Goal: Information Seeking & Learning: Compare options

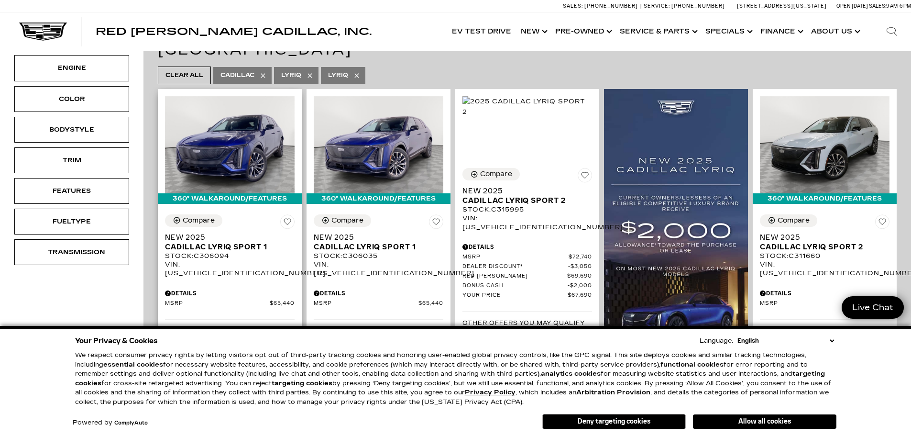
scroll to position [239, 0]
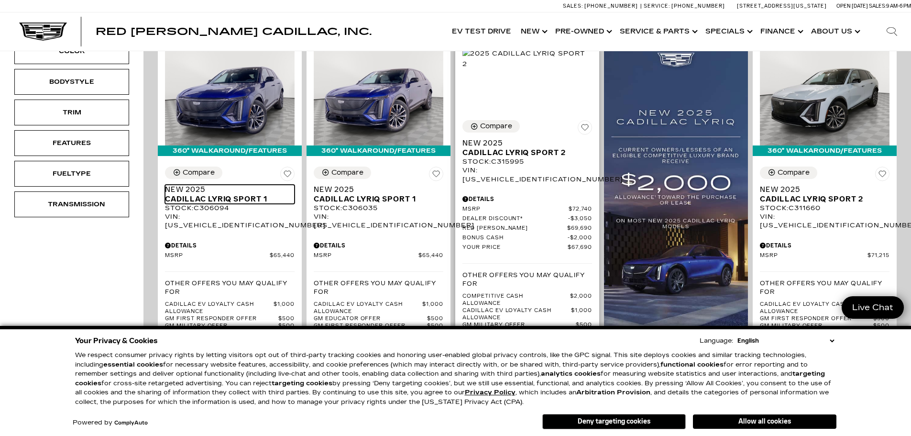
drag, startPoint x: 239, startPoint y: 182, endPoint x: 566, endPoint y: 216, distance: 329.3
click at [239, 194] on span "Cadillac LYRIQ Sport 1" at bounding box center [226, 199] width 122 height 10
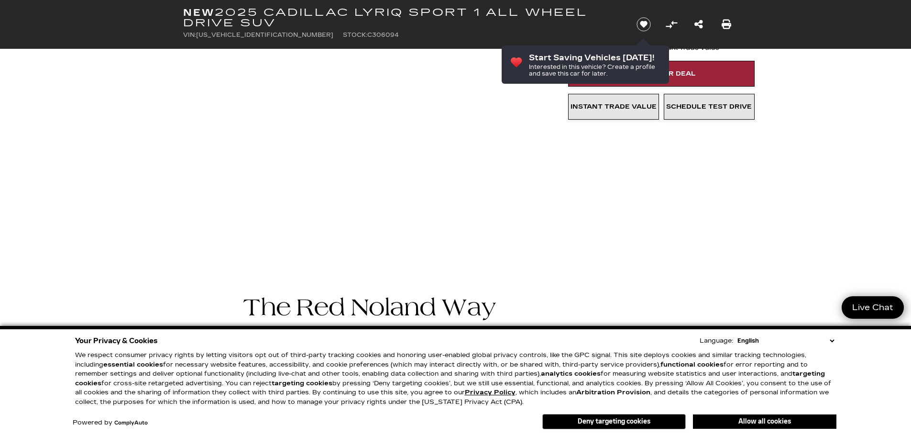
scroll to position [335, 0]
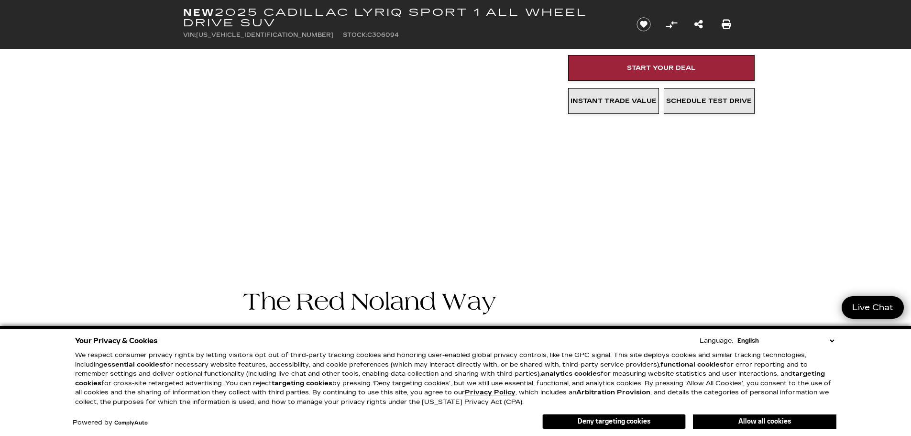
click at [831, 341] on select "English Spanish / Español English / [GEOGRAPHIC_DATA] Korean / 한국어 Vietnamese /…" at bounding box center [785, 341] width 101 height 10
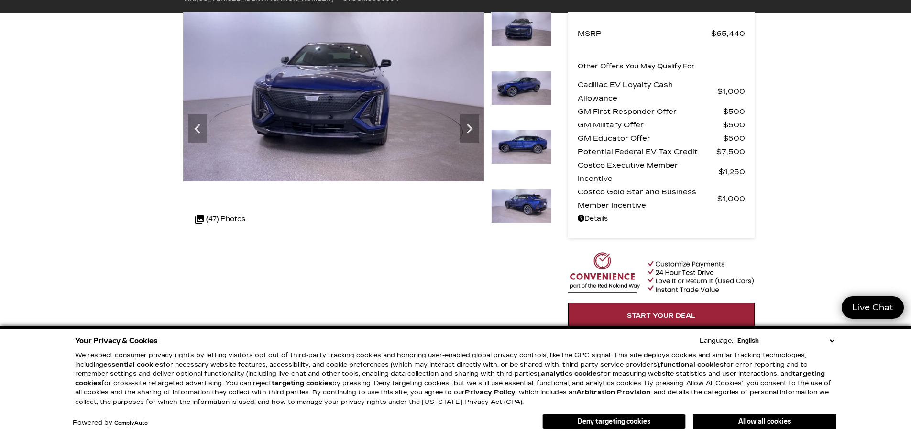
scroll to position [0, 0]
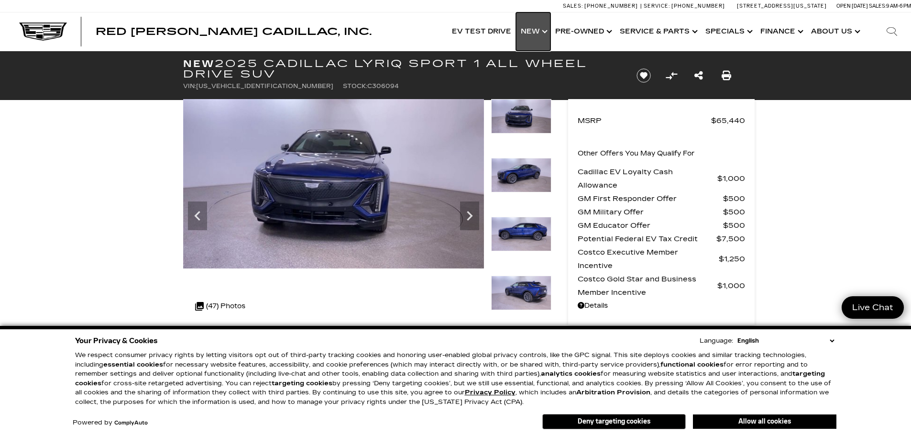
click at [546, 33] on link "Show New" at bounding box center [533, 31] width 34 height 38
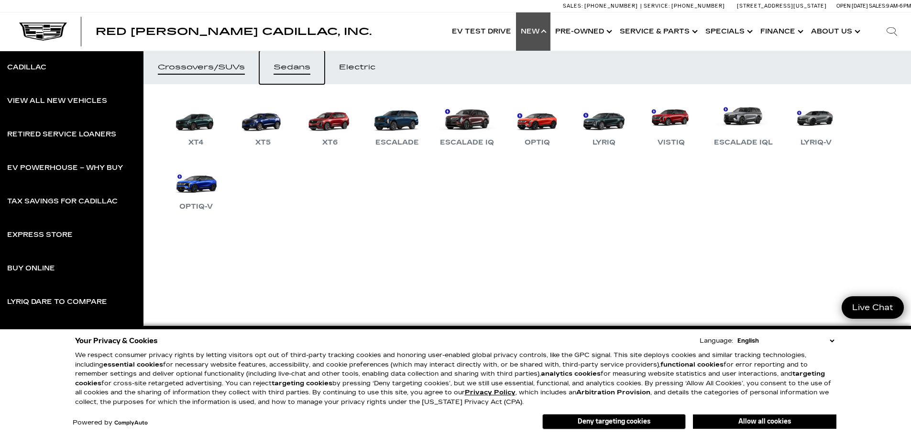
click at [296, 67] on div "Sedans" at bounding box center [291, 67] width 37 height 7
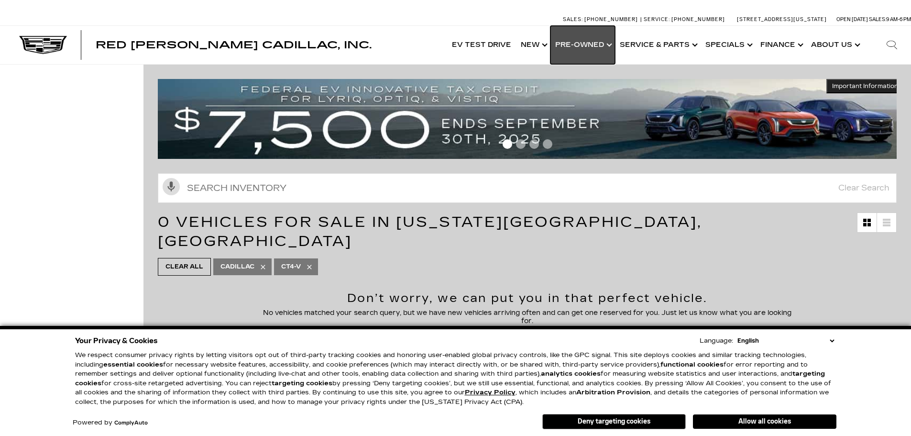
click at [598, 47] on link "Show Pre-Owned" at bounding box center [582, 45] width 65 height 38
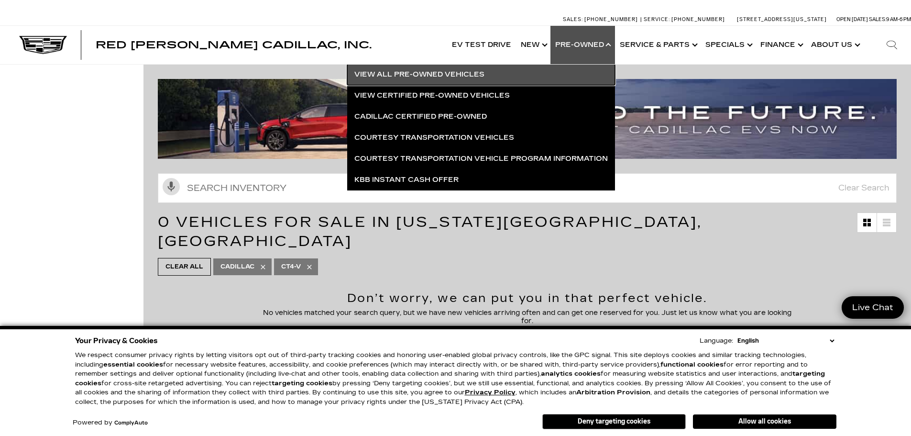
click at [448, 76] on link "View All Pre-Owned Vehicles" at bounding box center [481, 74] width 268 height 21
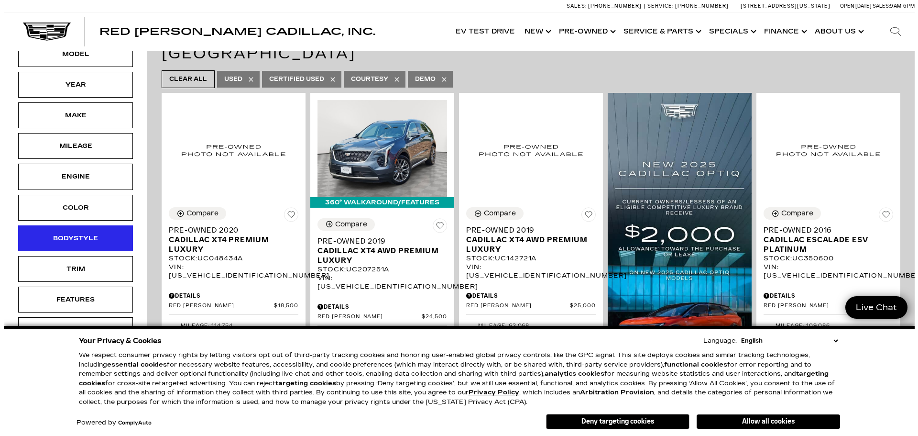
scroll to position [191, 0]
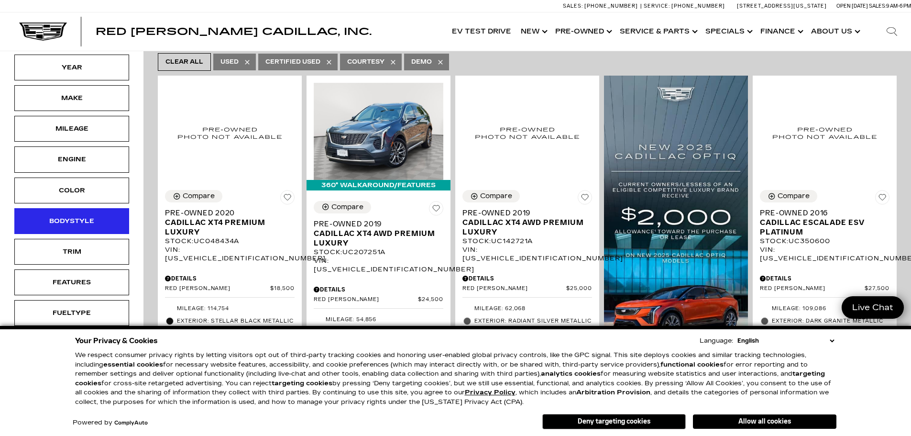
click at [105, 219] on div "Bodystyle" at bounding box center [71, 221] width 115 height 26
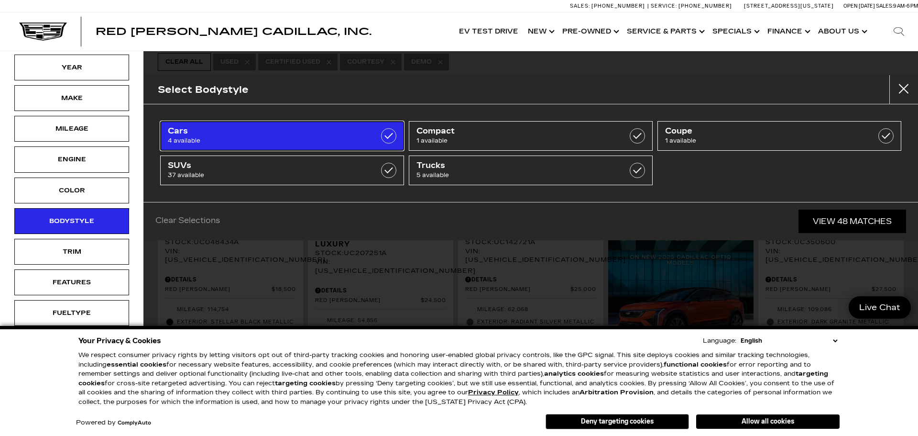
click at [386, 133] on label at bounding box center [388, 135] width 15 height 15
type input "$45,985"
type input "$56,635"
checkbox input "true"
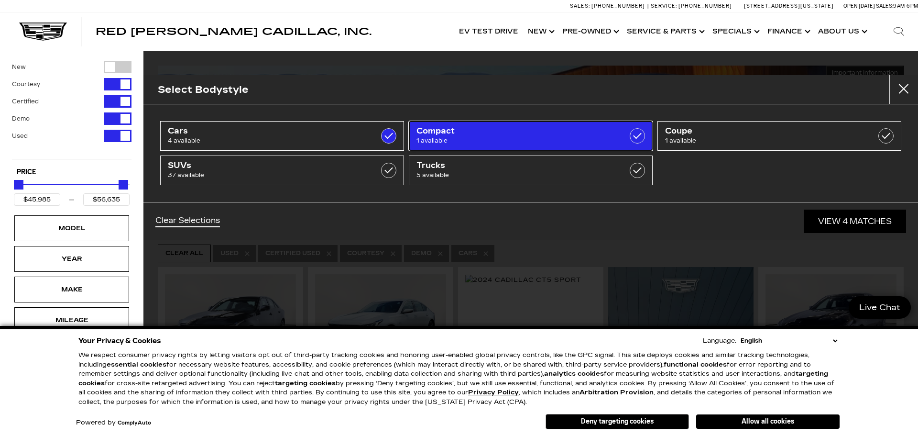
click at [639, 134] on label at bounding box center [637, 135] width 15 height 15
type input "$15,500"
checkbox input "true"
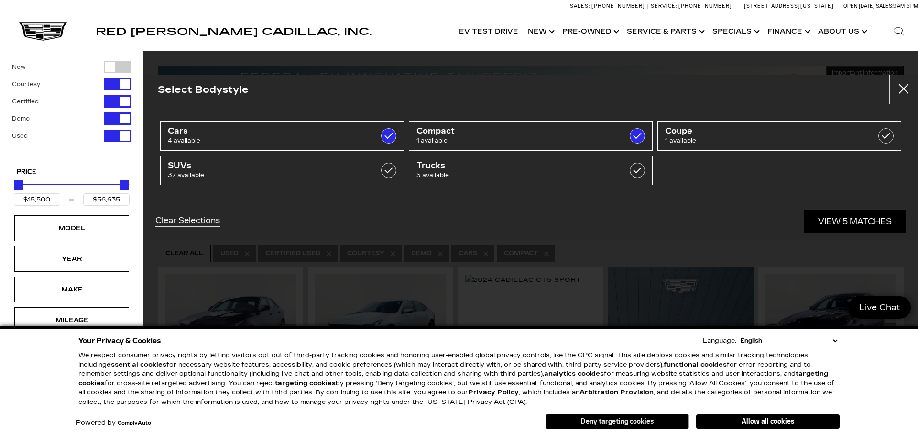
click at [659, 422] on button "Deny targeting cookies" at bounding box center [617, 421] width 143 height 15
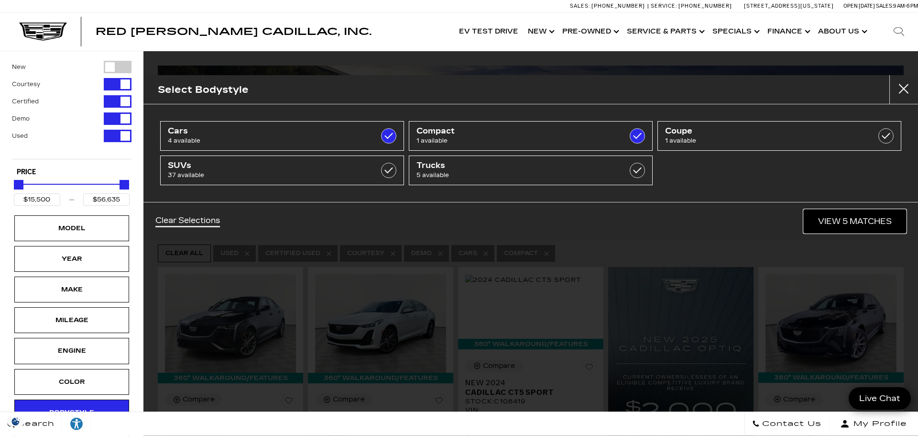
click at [853, 223] on link "View 5 Matches" at bounding box center [855, 220] width 102 height 23
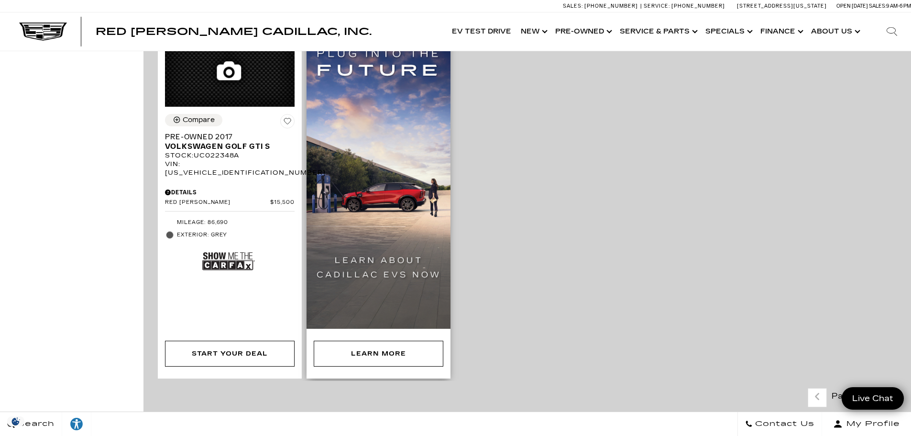
scroll to position [717, 0]
